Goal: Task Accomplishment & Management: Use online tool/utility

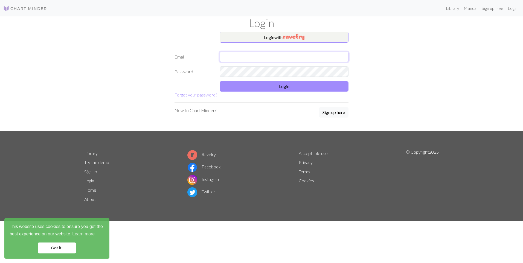
click at [265, 54] on input "text" at bounding box center [284, 57] width 129 height 10
type input "[EMAIL_ADDRESS][PERSON_NAME][DOMAIN_NAME]"
click at [273, 91] on form "Login with Email [EMAIL_ADDRESS][PERSON_NAME][DOMAIN_NAME] Password Login Forgo…" at bounding box center [261, 65] width 174 height 66
drag, startPoint x: 273, startPoint y: 91, endPoint x: 269, endPoint y: 88, distance: 5.3
click at [269, 88] on button "Login" at bounding box center [284, 86] width 129 height 10
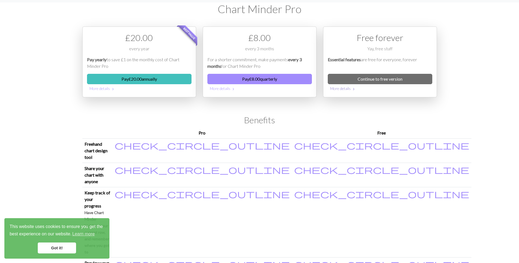
scroll to position [27, 0]
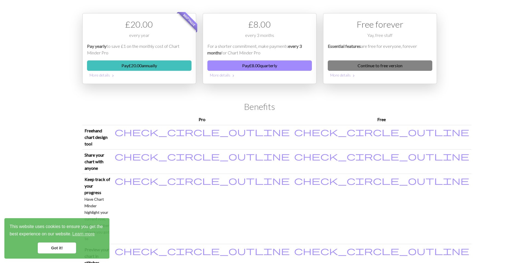
click at [377, 65] on link "Continue to free version" at bounding box center [380, 65] width 104 height 10
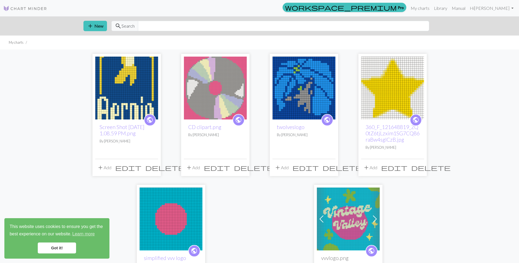
click at [218, 100] on img at bounding box center [215, 88] width 63 height 63
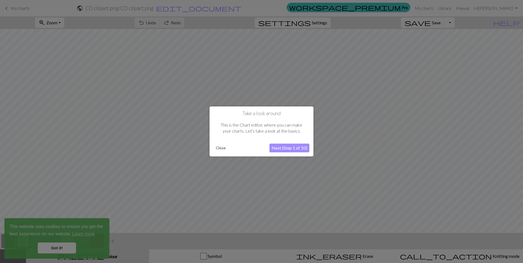
click at [218, 148] on button "Close" at bounding box center [221, 148] width 14 height 8
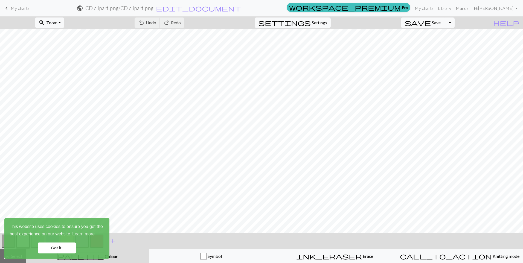
scroll to position [82, 0]
click at [454, 25] on button "Toggle Dropdown" at bounding box center [449, 23] width 10 height 10
click at [441, 45] on button "save_alt Download" at bounding box center [409, 43] width 90 height 9
click at [57, 246] on link "Got it!" at bounding box center [57, 248] width 38 height 11
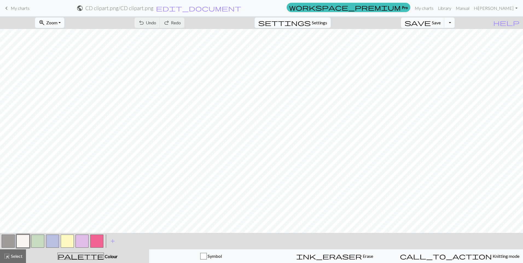
click at [454, 24] on button "Toggle Dropdown" at bounding box center [449, 23] width 10 height 10
click at [447, 43] on button "save_alt Download" at bounding box center [409, 43] width 90 height 9
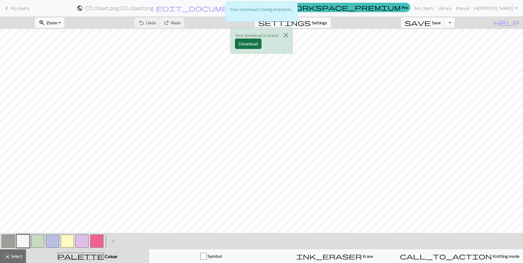
click at [242, 40] on button "Download" at bounding box center [248, 44] width 27 height 10
